Goal: Information Seeking & Learning: Learn about a topic

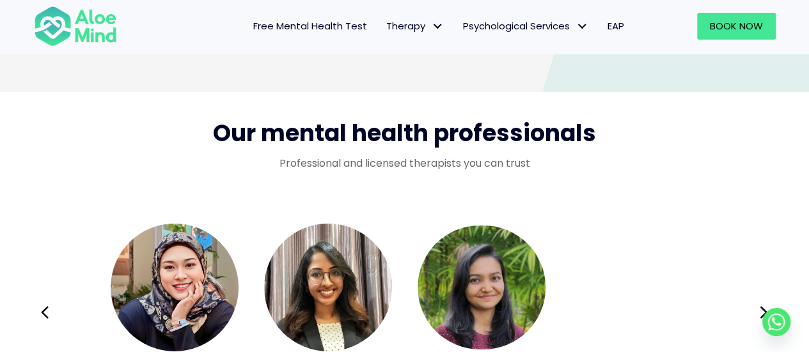
scroll to position [2007, 0]
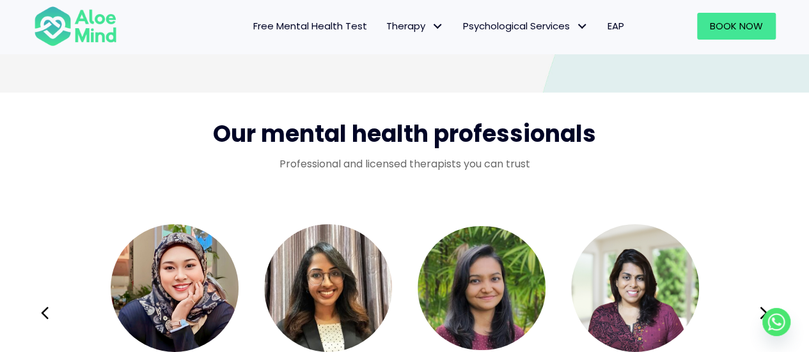
click at [395, 130] on span "Our mental health professionals" at bounding box center [404, 134] width 383 height 33
click at [763, 308] on icon at bounding box center [763, 313] width 9 height 24
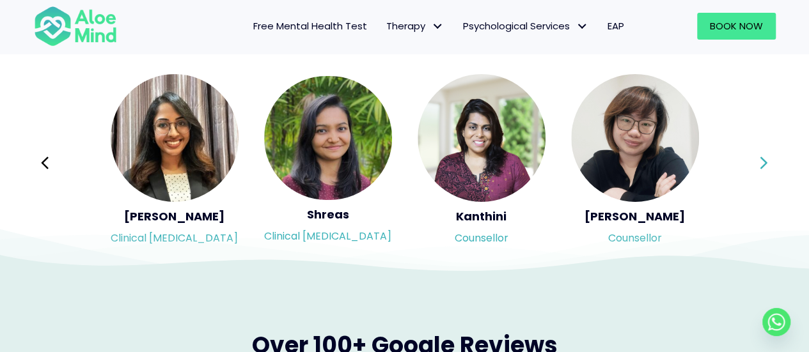
scroll to position [2158, 0]
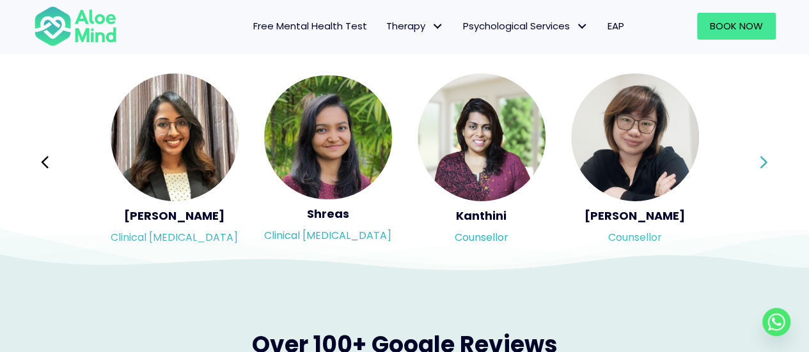
click at [765, 167] on icon at bounding box center [763, 162] width 9 height 24
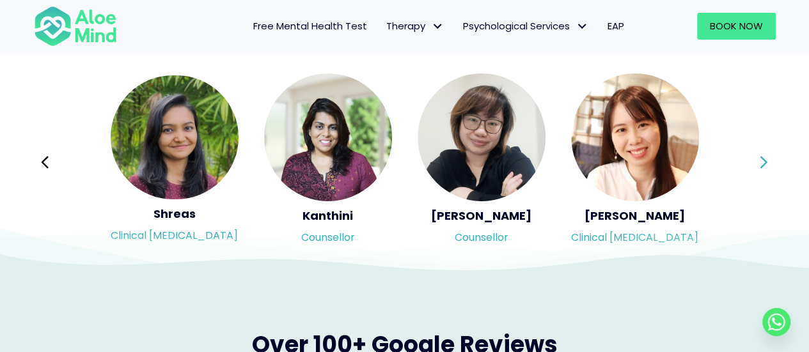
click at [765, 167] on div "Syndy Clinical [MEDICAL_DATA] Diveena Clinical [MEDICAL_DATA] Elynna Counsellor…" at bounding box center [405, 162] width 742 height 180
click at [765, 167] on icon at bounding box center [763, 162] width 9 height 24
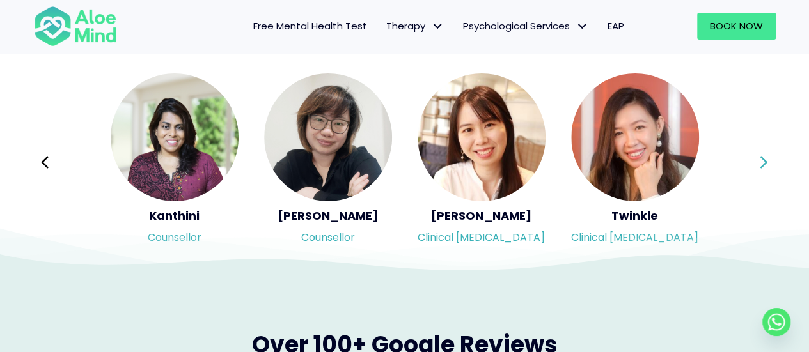
click at [765, 167] on div "Syndy Clinical [MEDICAL_DATA] Diveena Clinical [MEDICAL_DATA] Elynna Counsellor…" at bounding box center [405, 162] width 742 height 180
click at [765, 167] on icon at bounding box center [763, 162] width 9 height 24
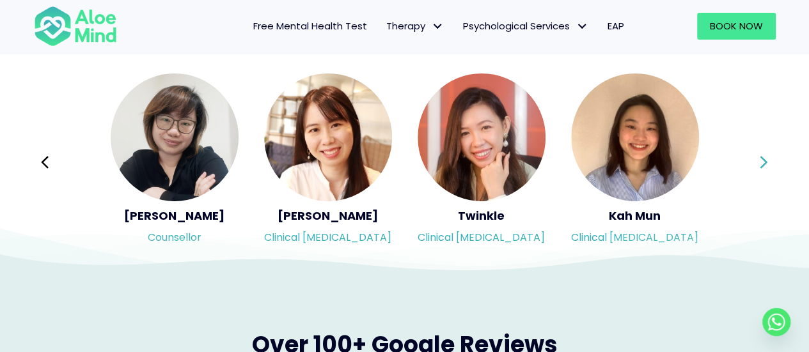
click at [765, 167] on icon at bounding box center [763, 162] width 9 height 24
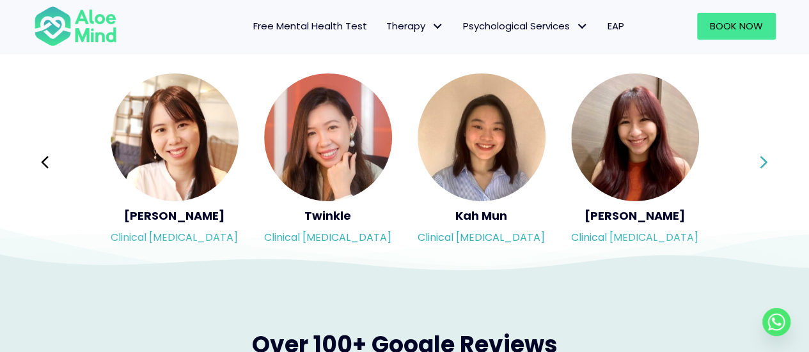
click at [765, 167] on icon at bounding box center [763, 162] width 9 height 24
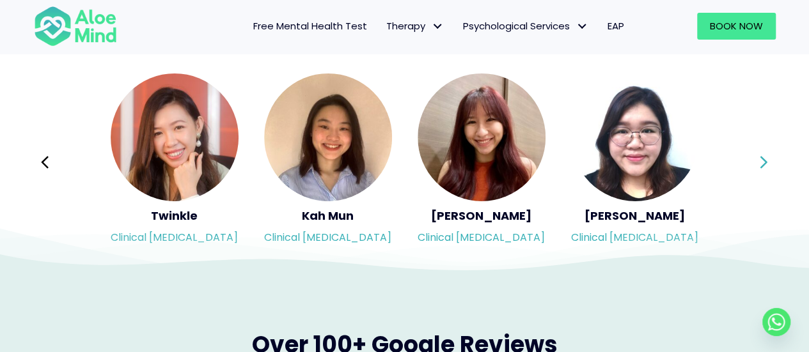
click at [765, 167] on icon at bounding box center [763, 162] width 9 height 24
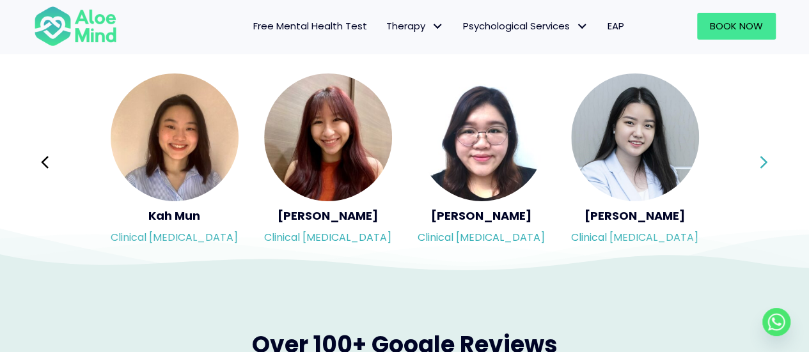
click at [765, 167] on div "Syndy Clinical [MEDICAL_DATA] Diveena Clinical [MEDICAL_DATA] Elynna Counsellor…" at bounding box center [405, 162] width 742 height 180
click at [765, 167] on icon at bounding box center [763, 162] width 9 height 24
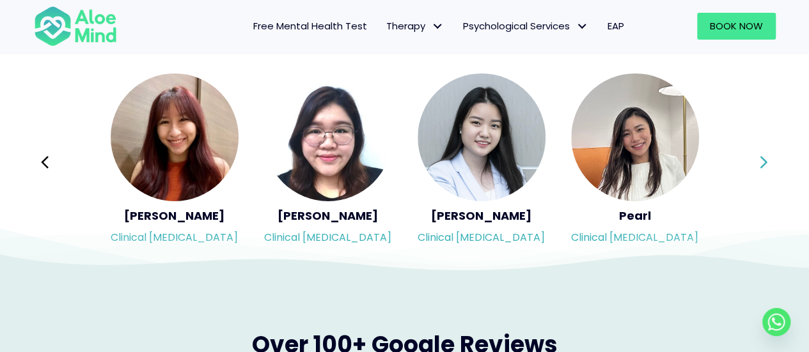
click at [765, 167] on icon at bounding box center [763, 162] width 9 height 24
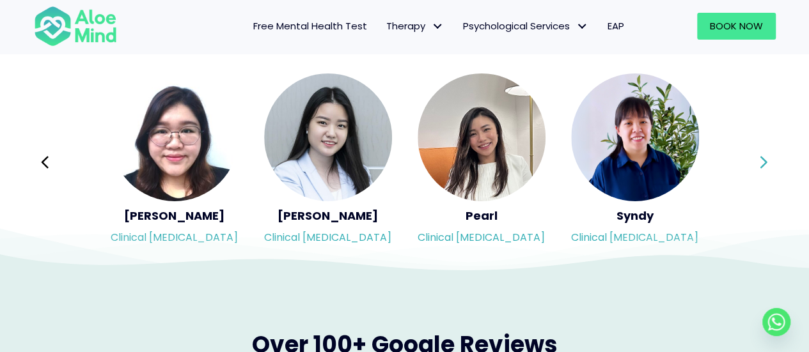
click at [765, 167] on icon at bounding box center [763, 162] width 9 height 24
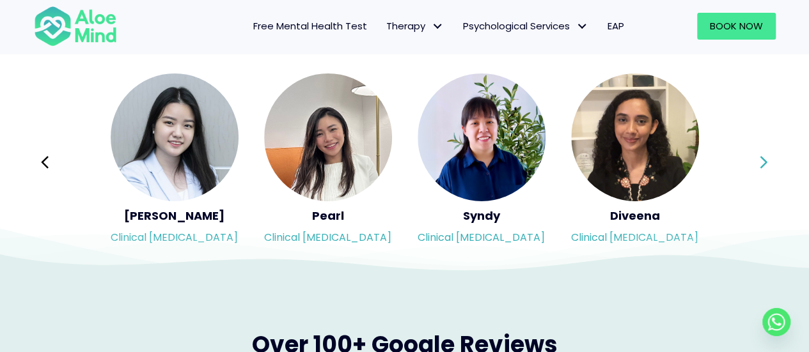
click at [765, 167] on icon at bounding box center [763, 162] width 9 height 24
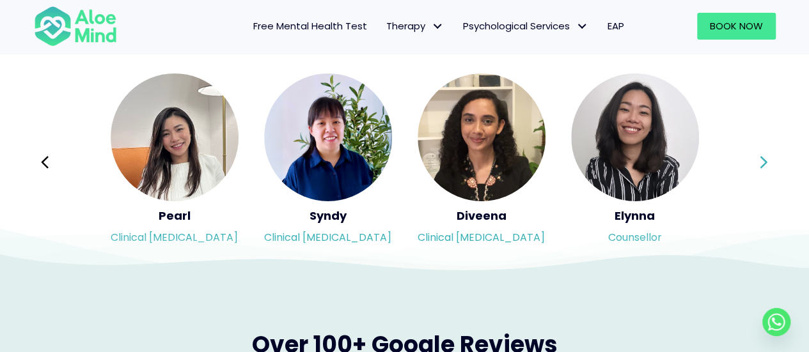
click at [765, 167] on icon at bounding box center [763, 162] width 9 height 24
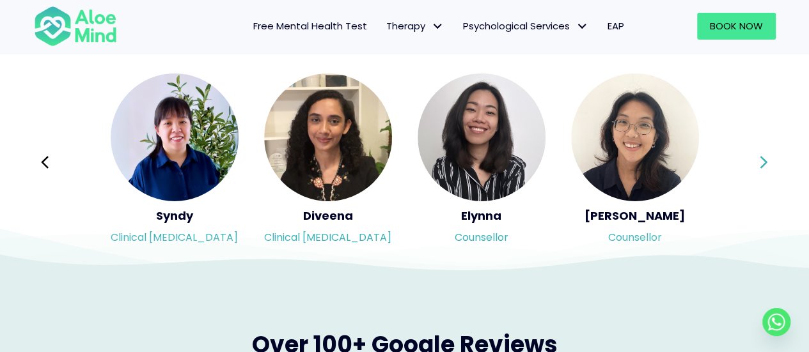
click at [765, 167] on icon at bounding box center [763, 162] width 9 height 24
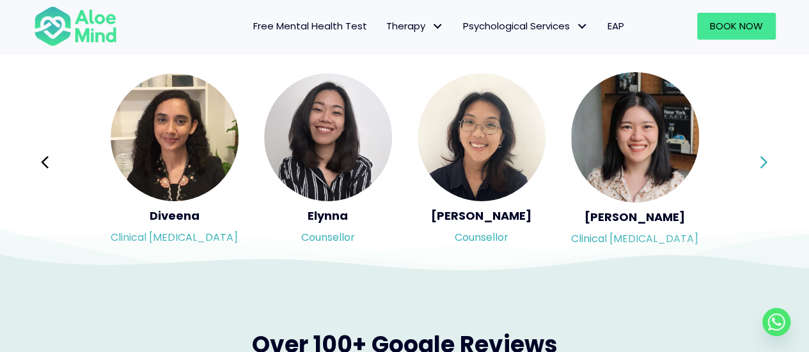
click at [765, 167] on icon at bounding box center [763, 162] width 9 height 24
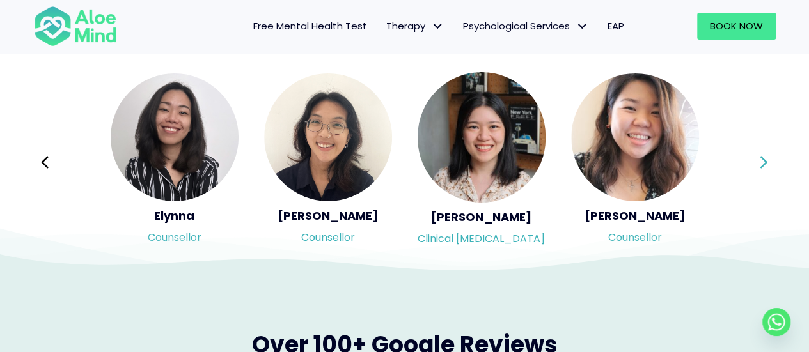
click at [765, 167] on icon at bounding box center [763, 162] width 9 height 24
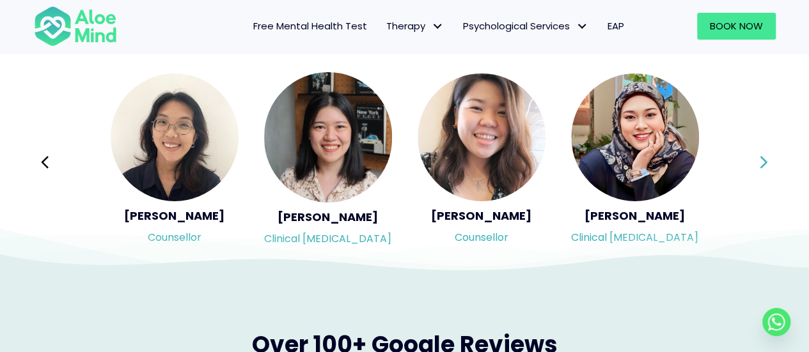
click at [765, 167] on icon at bounding box center [763, 162] width 9 height 24
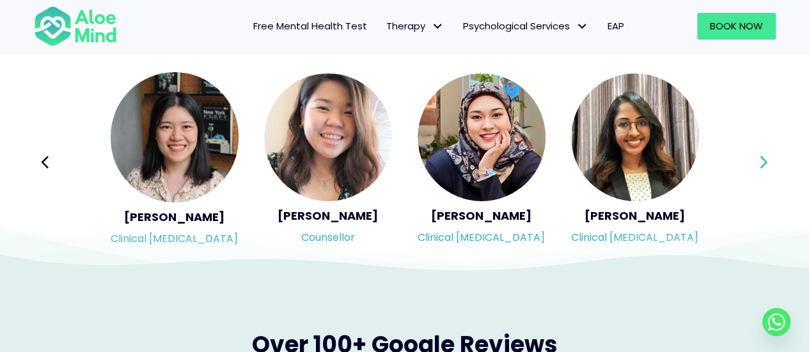
click at [765, 167] on icon at bounding box center [763, 162] width 9 height 24
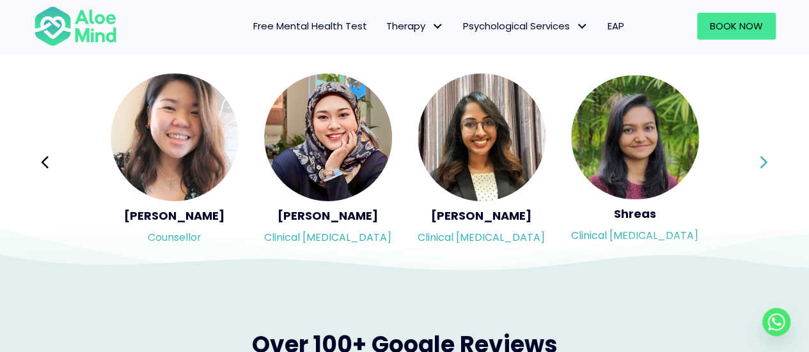
click at [765, 167] on icon at bounding box center [763, 162] width 9 height 24
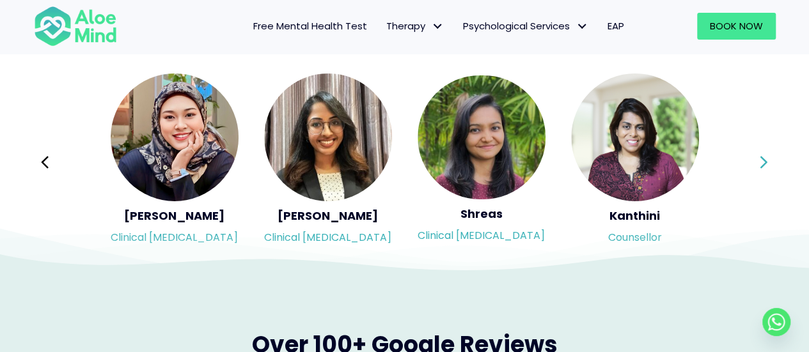
click at [765, 167] on icon at bounding box center [763, 162] width 9 height 24
